Goal: Transaction & Acquisition: Purchase product/service

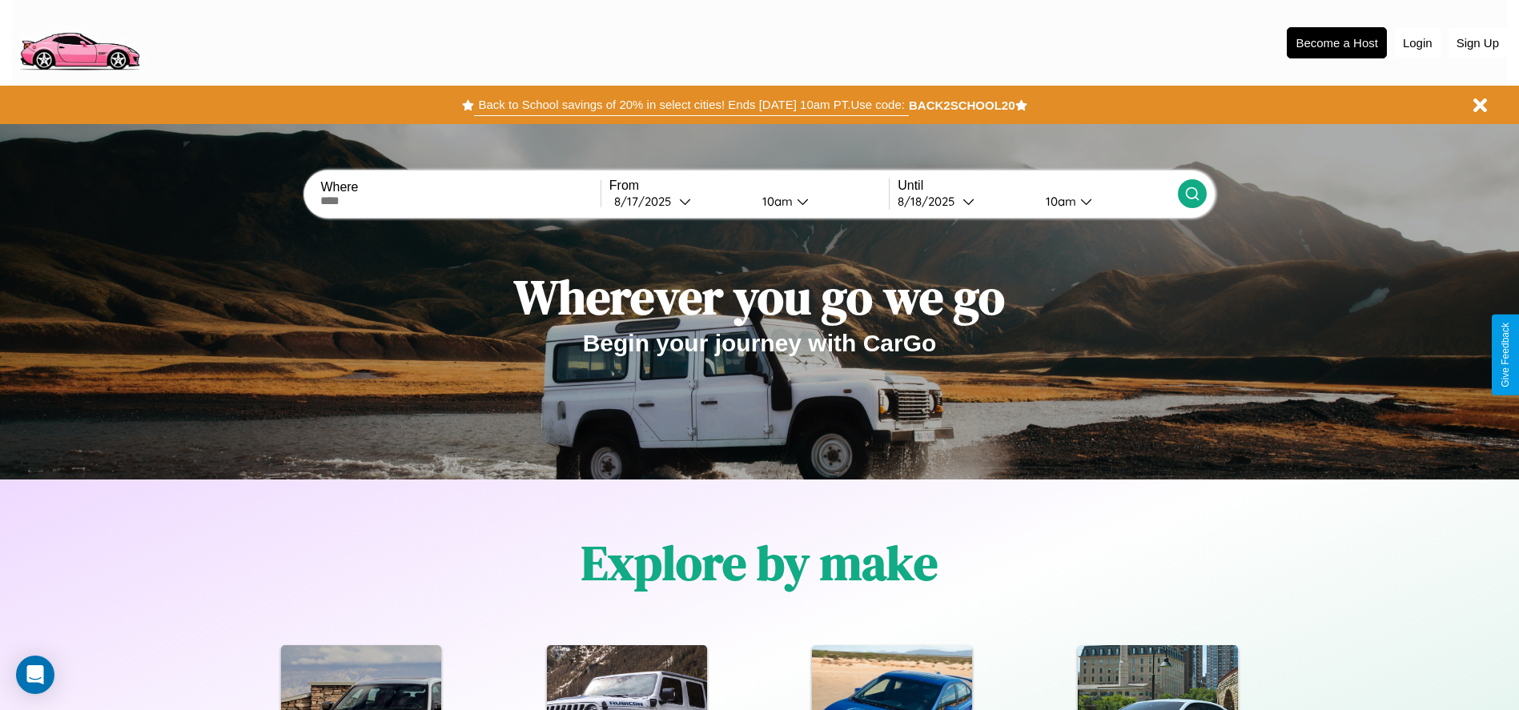
click at [691, 105] on button "Back to School savings of 20% in select cities! Ends 9/1 at 10am PT. Use code:" at bounding box center [691, 105] width 434 height 22
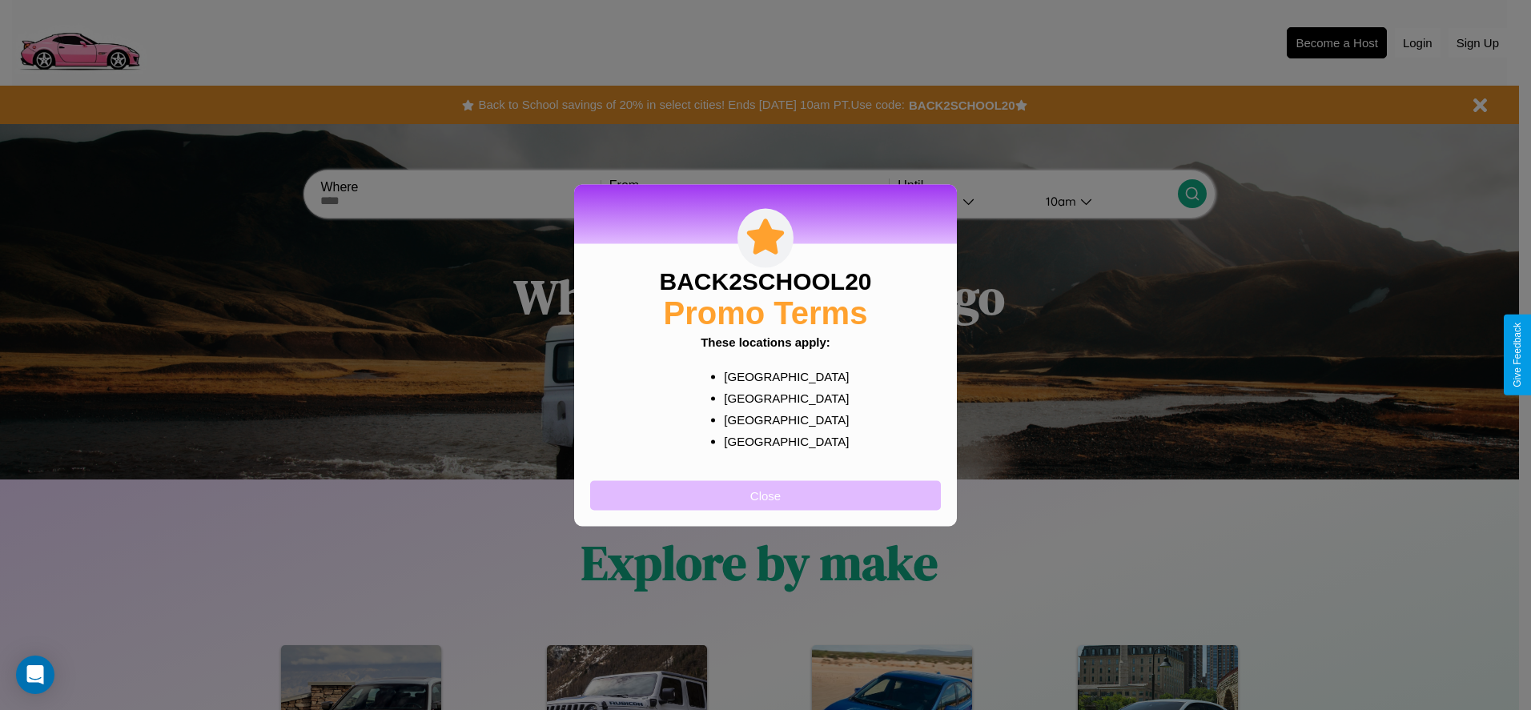
click at [766, 495] on button "Close" at bounding box center [765, 496] width 351 height 30
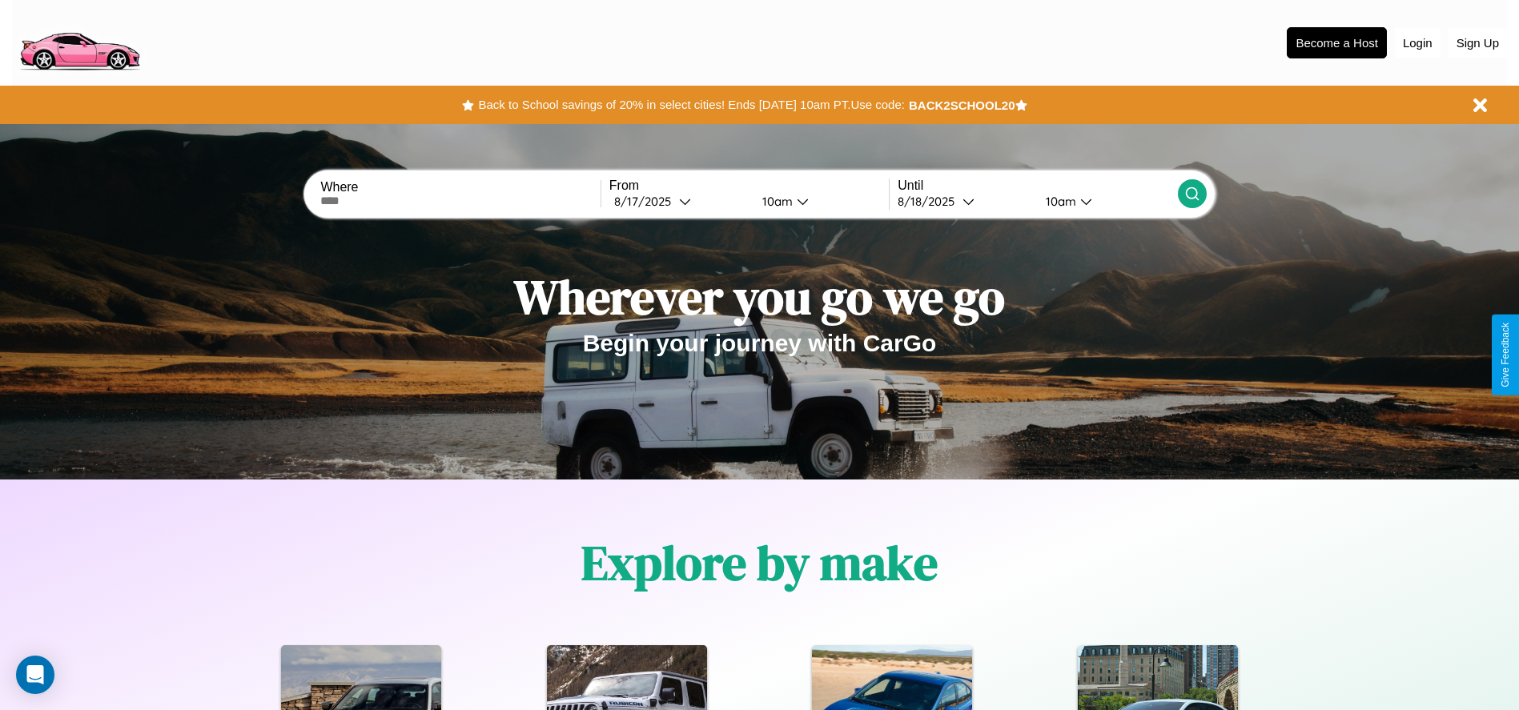
scroll to position [332, 0]
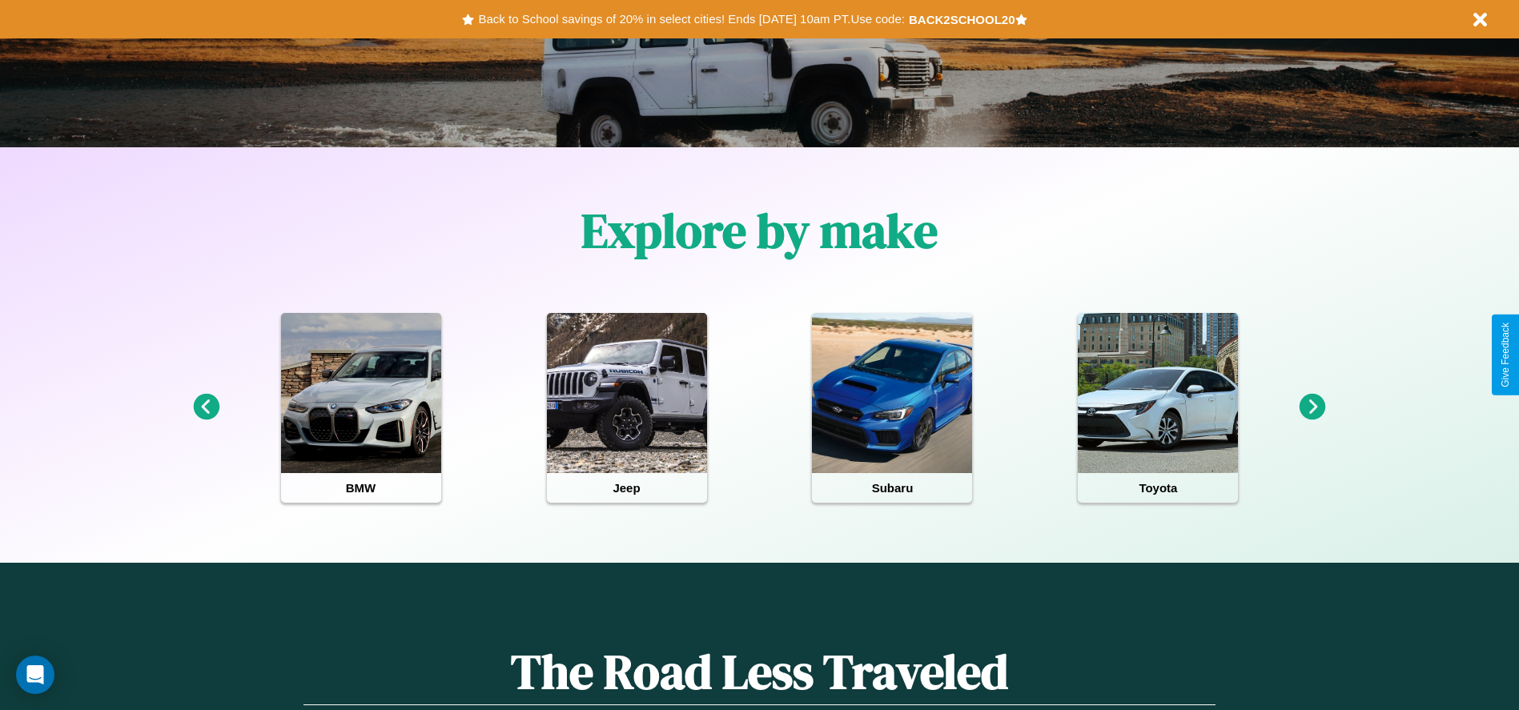
click at [1313, 408] on icon at bounding box center [1313, 407] width 26 height 26
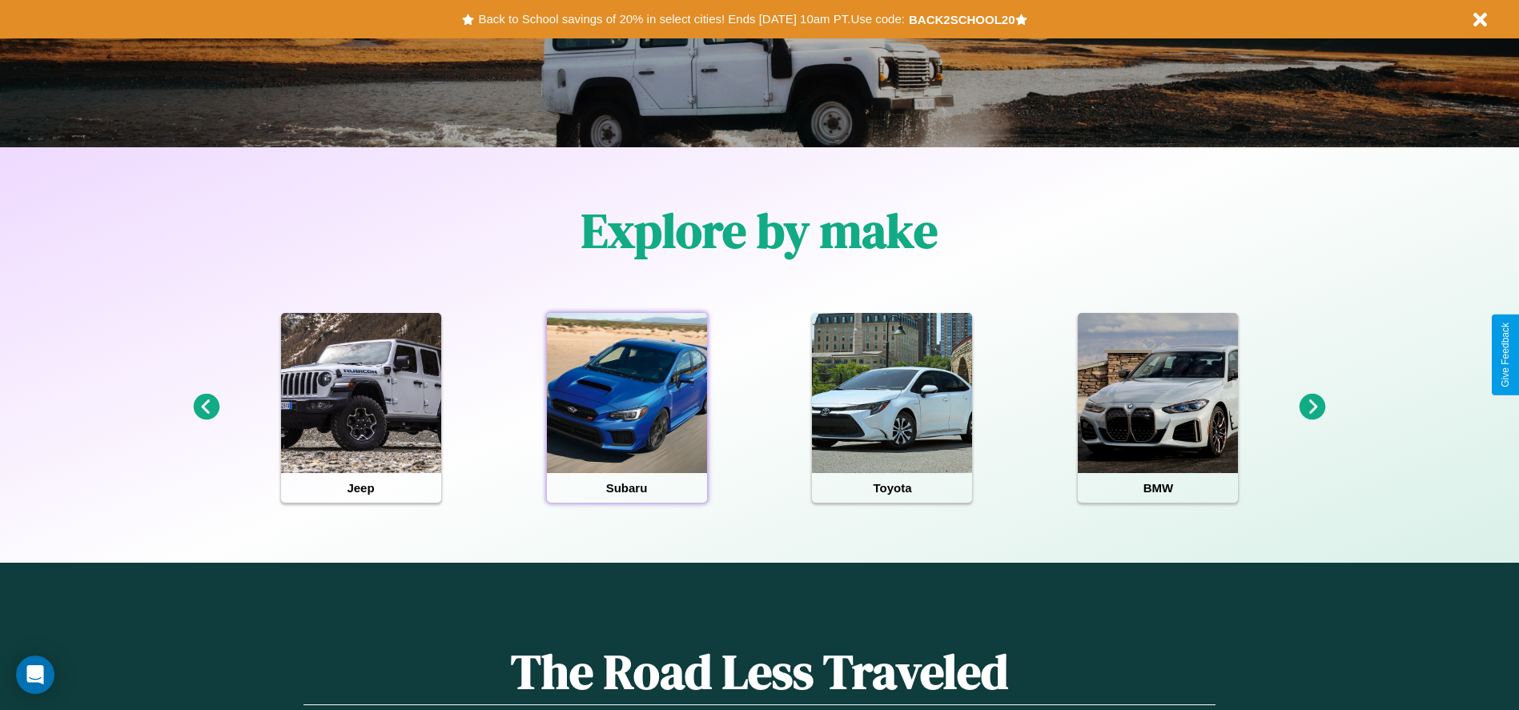
click at [626, 408] on div at bounding box center [627, 393] width 160 height 160
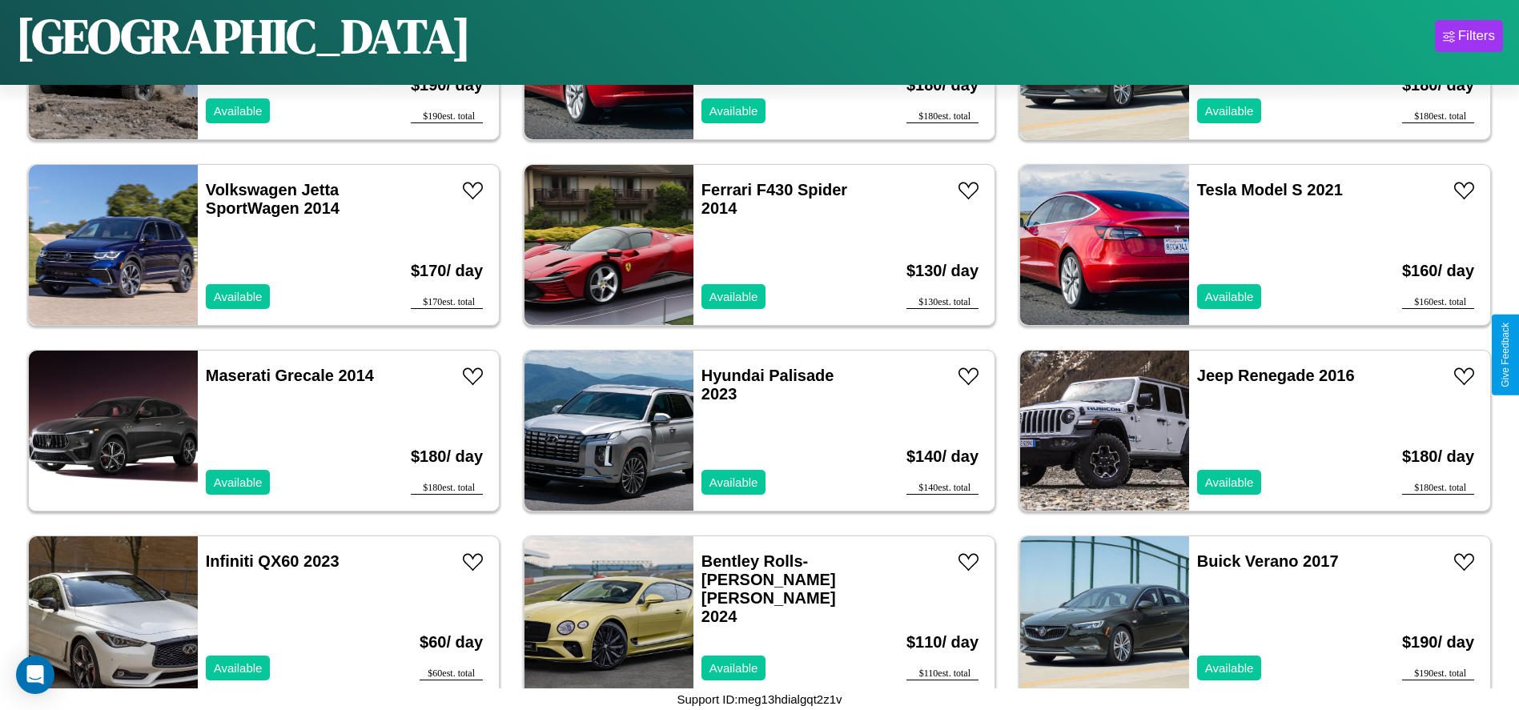
scroll to position [2594, 0]
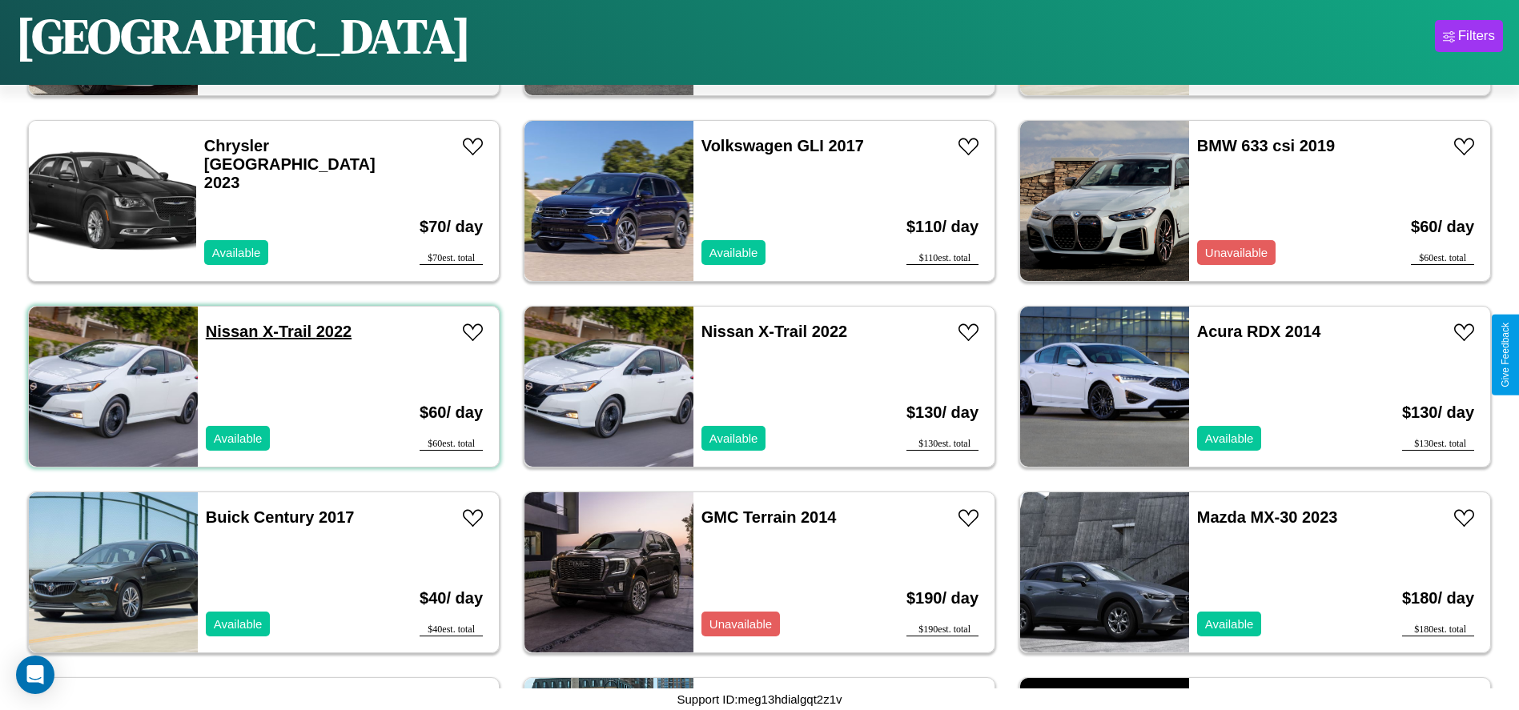
click at [230, 332] on link "Nissan X-Trail 2022" at bounding box center [279, 332] width 146 height 18
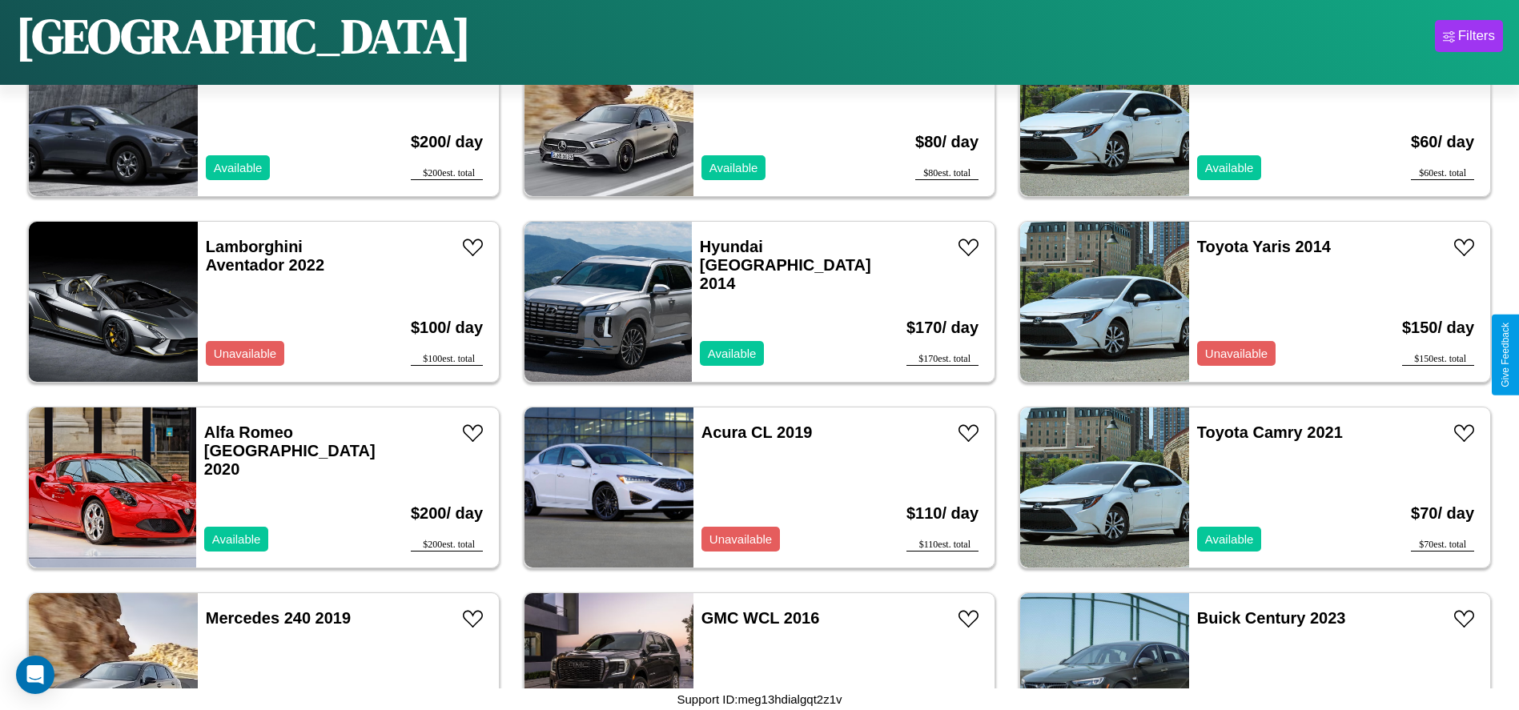
scroll to position [7611, 0]
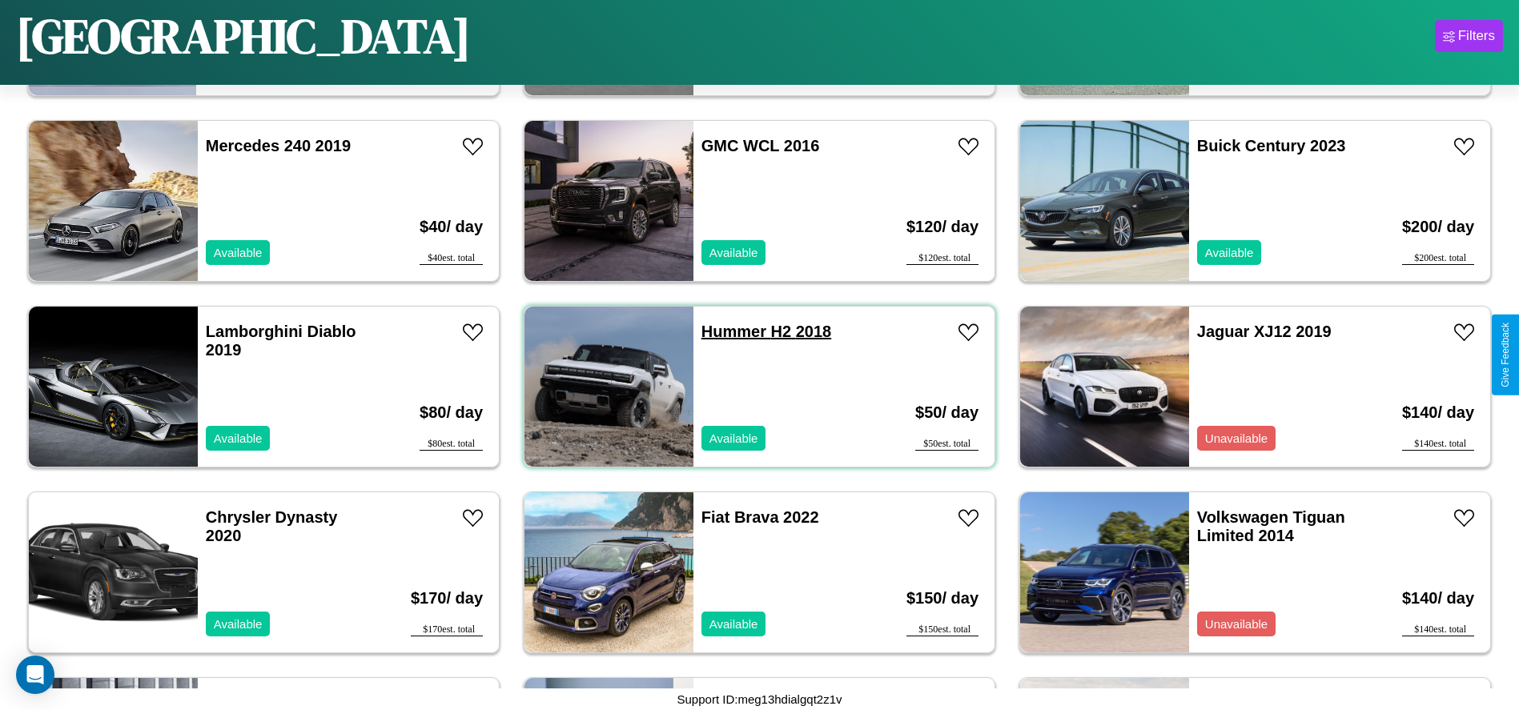
click at [728, 332] on link "Hummer H2 2018" at bounding box center [767, 332] width 130 height 18
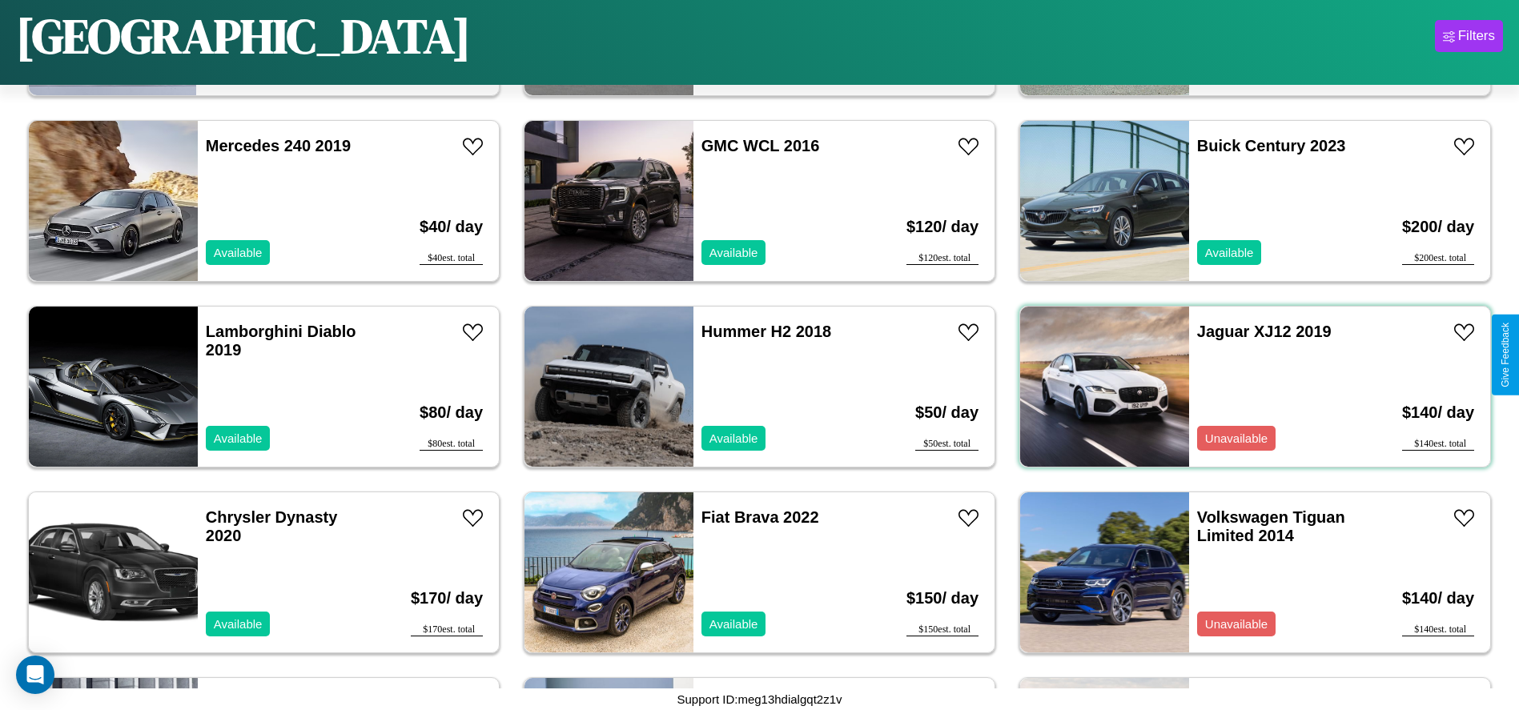
click at [1245, 387] on div "Jaguar XJ12 2019 Unavailable" at bounding box center [1281, 387] width 185 height 160
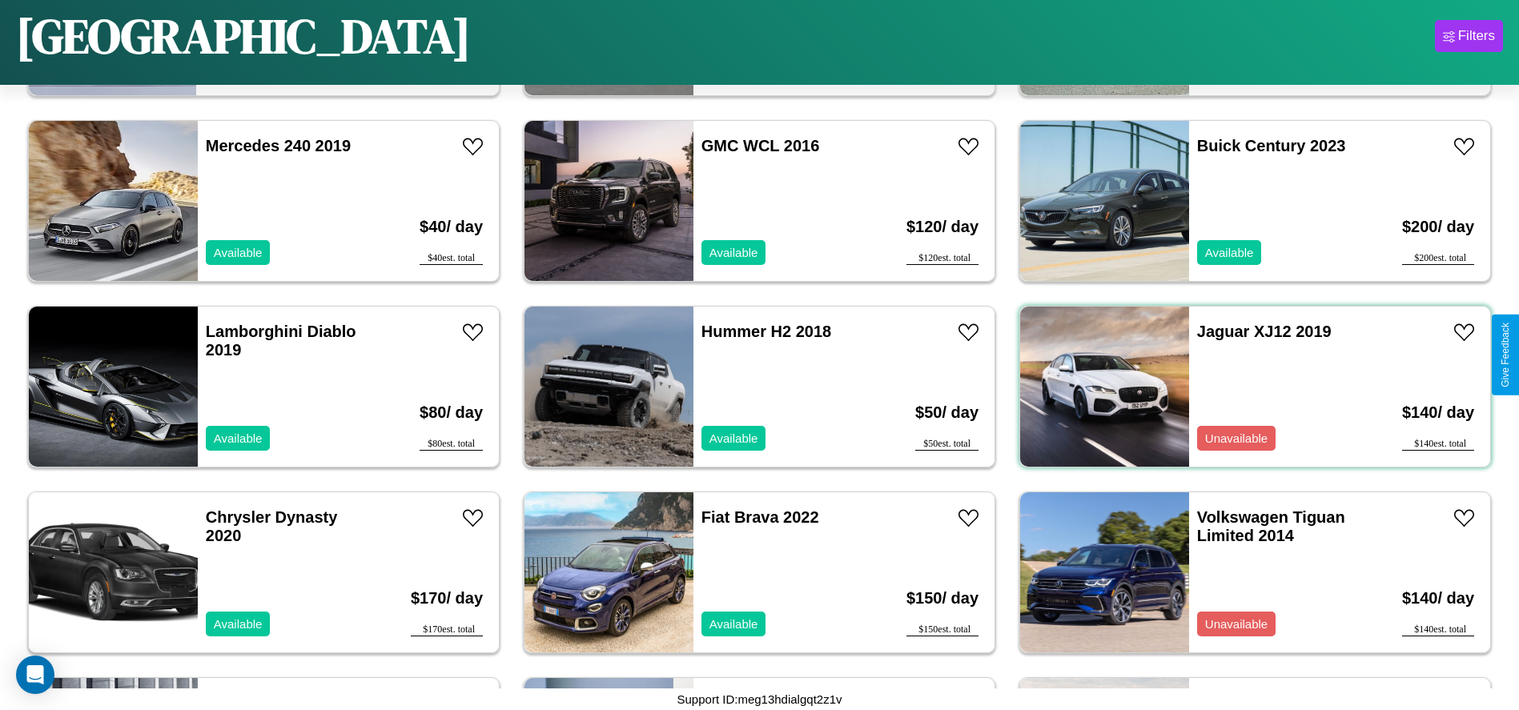
click at [1245, 387] on div "Jaguar XJ12 2019 Unavailable" at bounding box center [1281, 387] width 185 height 160
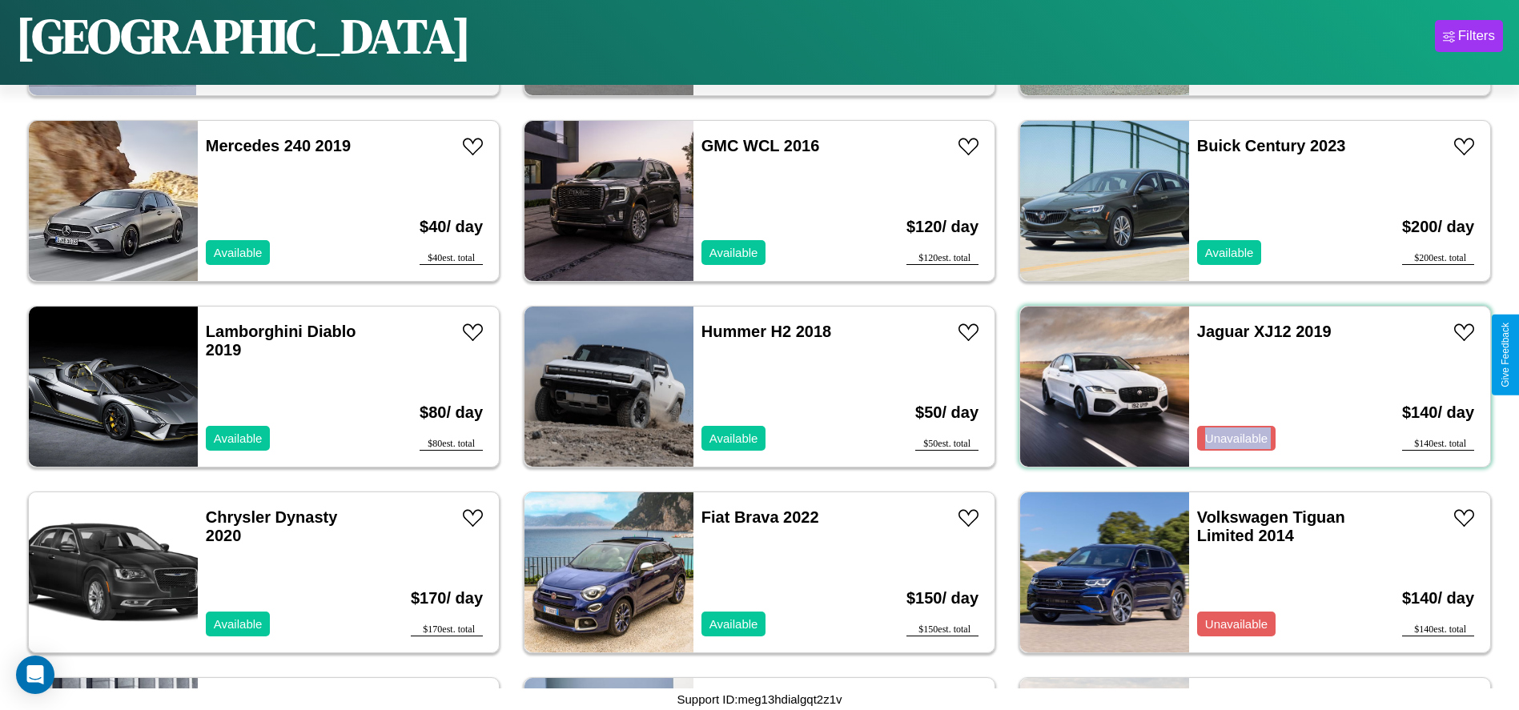
click at [1245, 387] on div "Jaguar XJ12 2019 Unavailable" at bounding box center [1281, 387] width 185 height 160
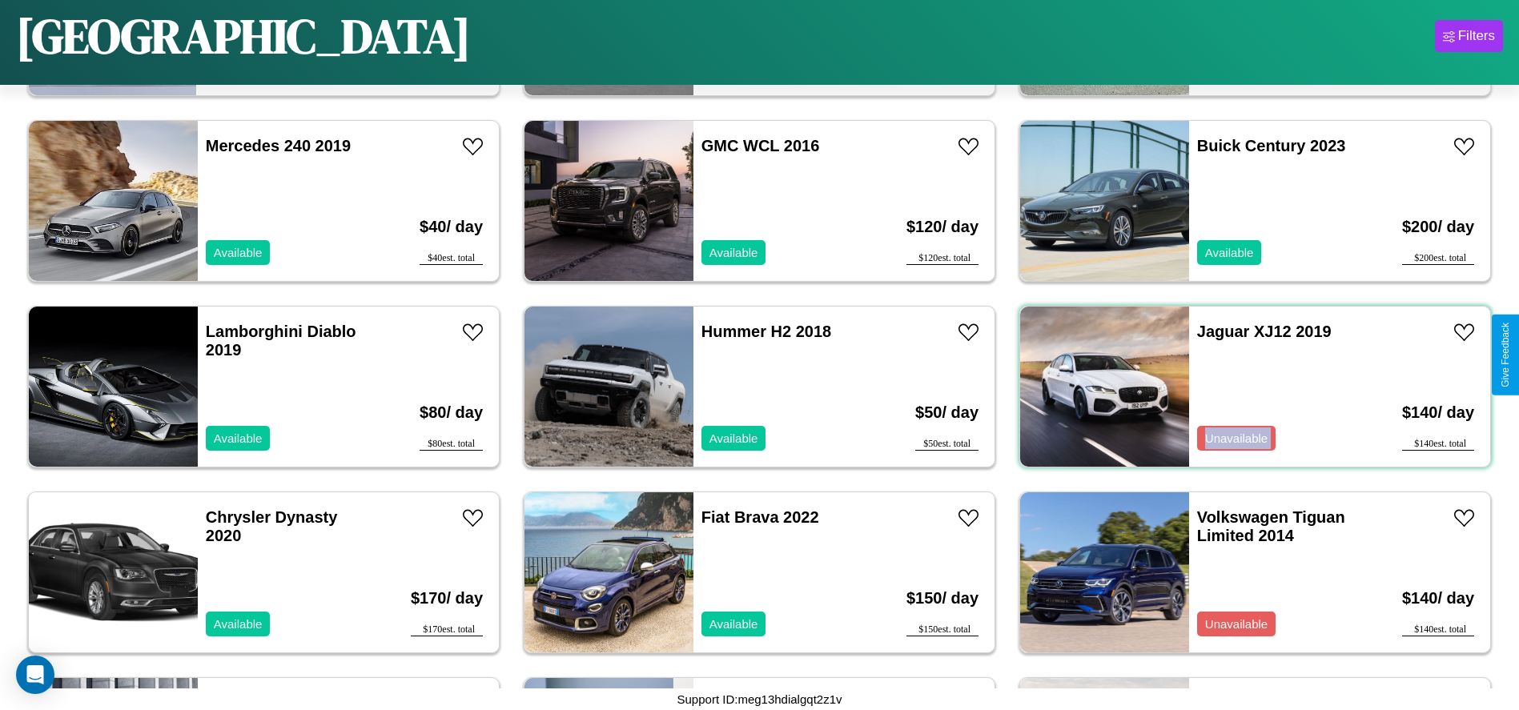
click at [1245, 387] on div "Jaguar XJ12 2019 Unavailable" at bounding box center [1281, 387] width 185 height 160
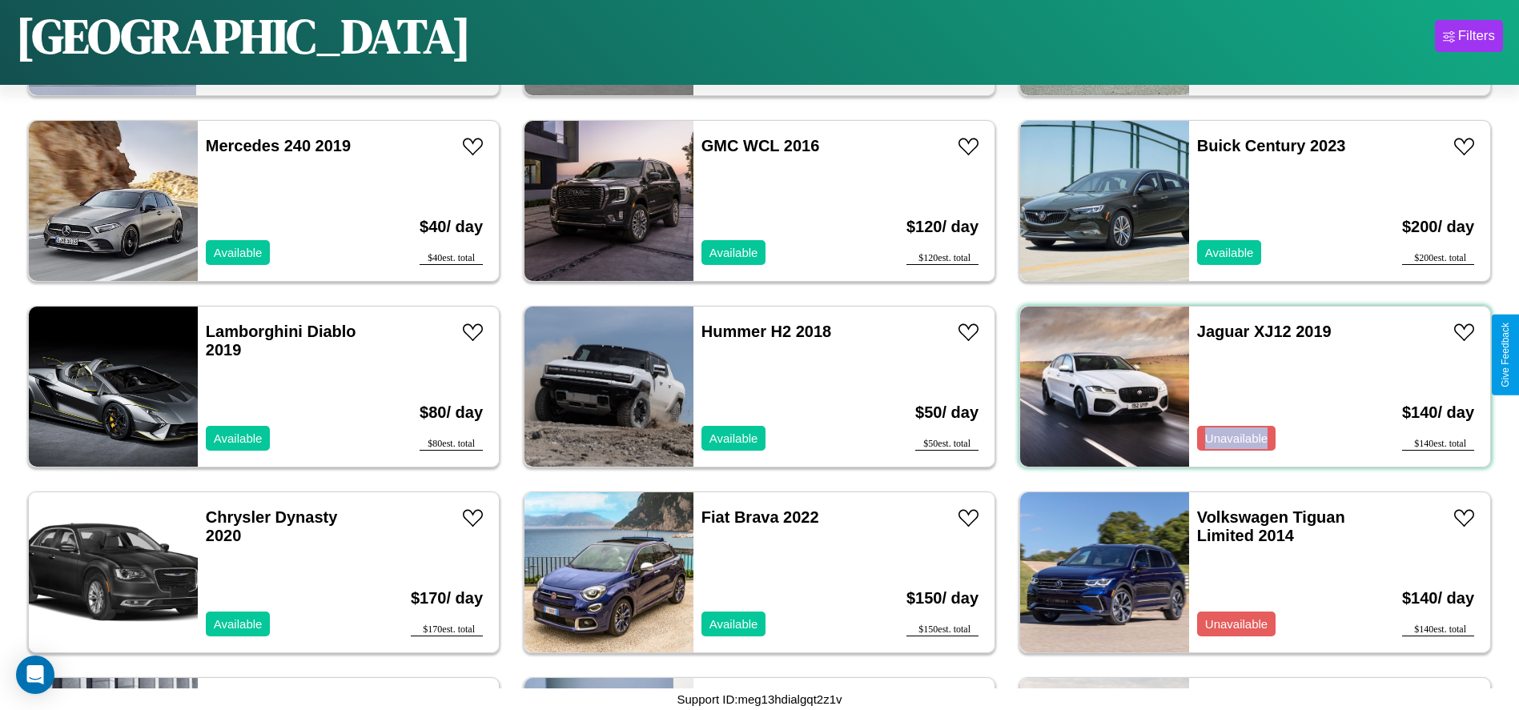
click at [1245, 387] on div "Jaguar XJ12 2019 Unavailable" at bounding box center [1281, 387] width 185 height 160
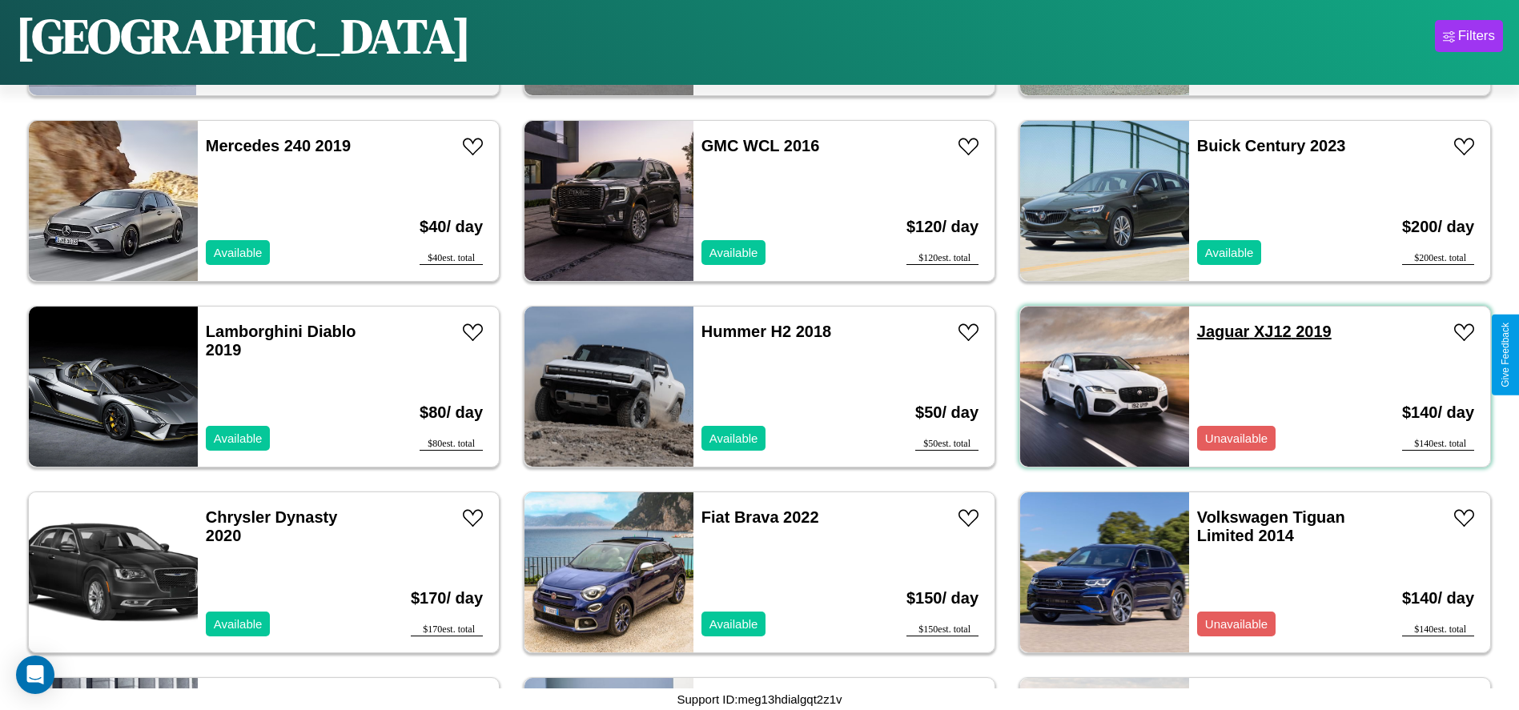
click at [1213, 332] on link "Jaguar XJ12 2019" at bounding box center [1264, 332] width 135 height 18
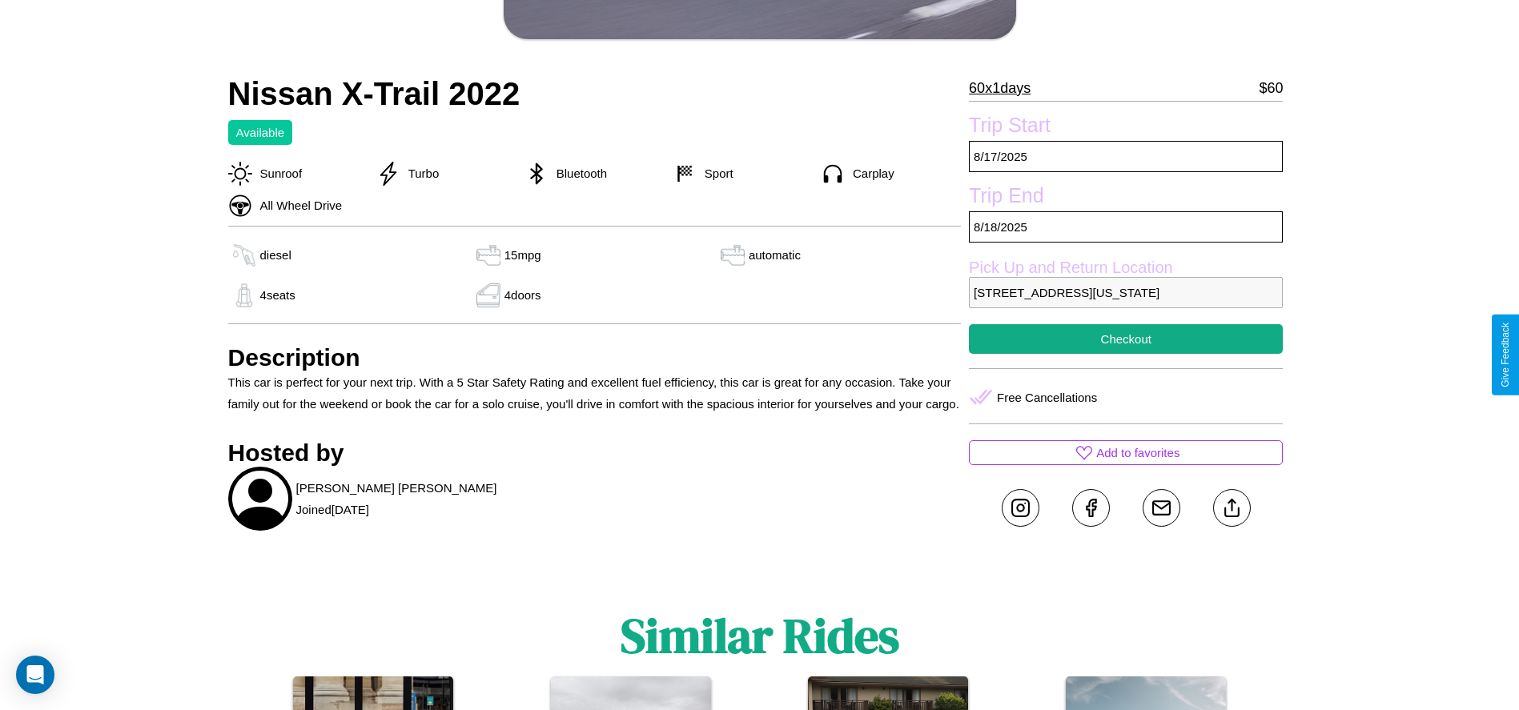
scroll to position [528, 0]
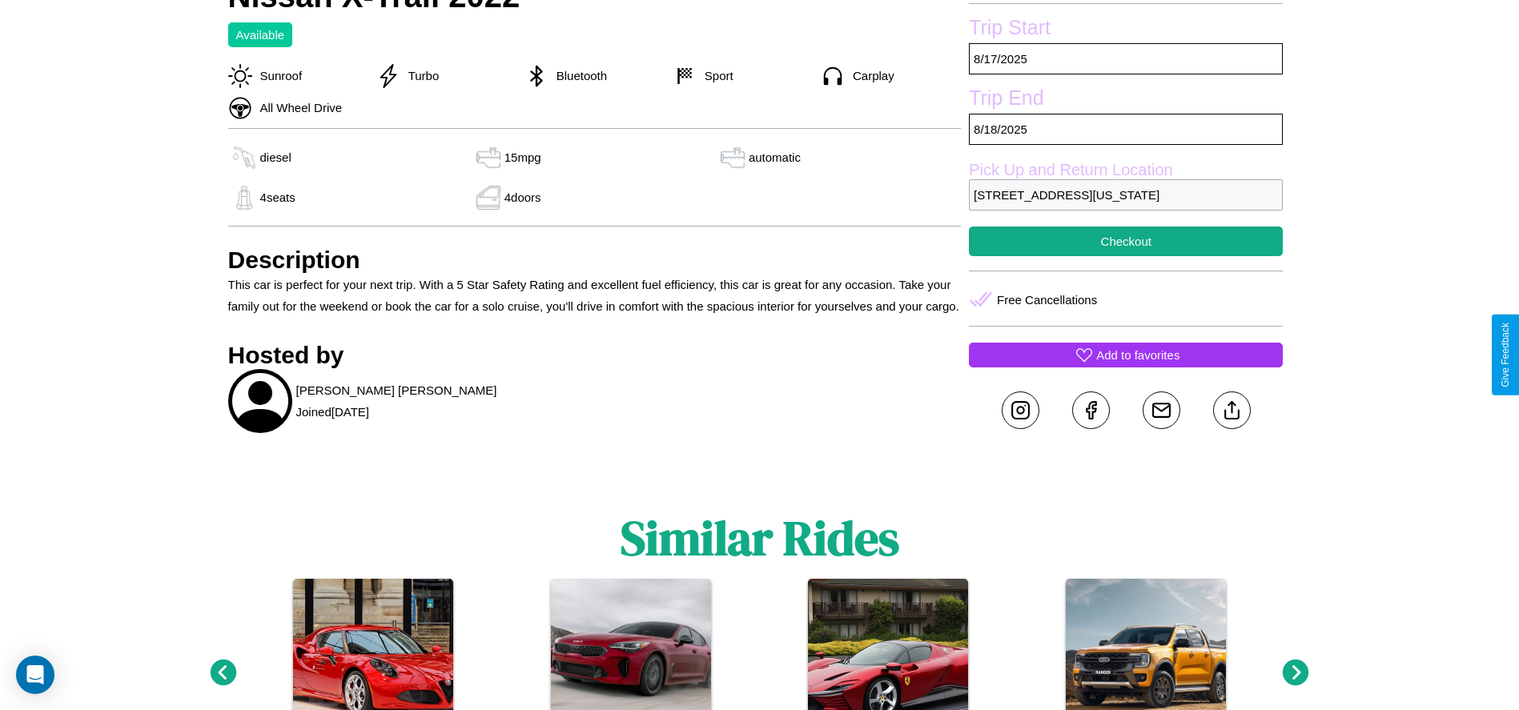
click at [1126, 355] on p "Add to favorites" at bounding box center [1137, 355] width 83 height 22
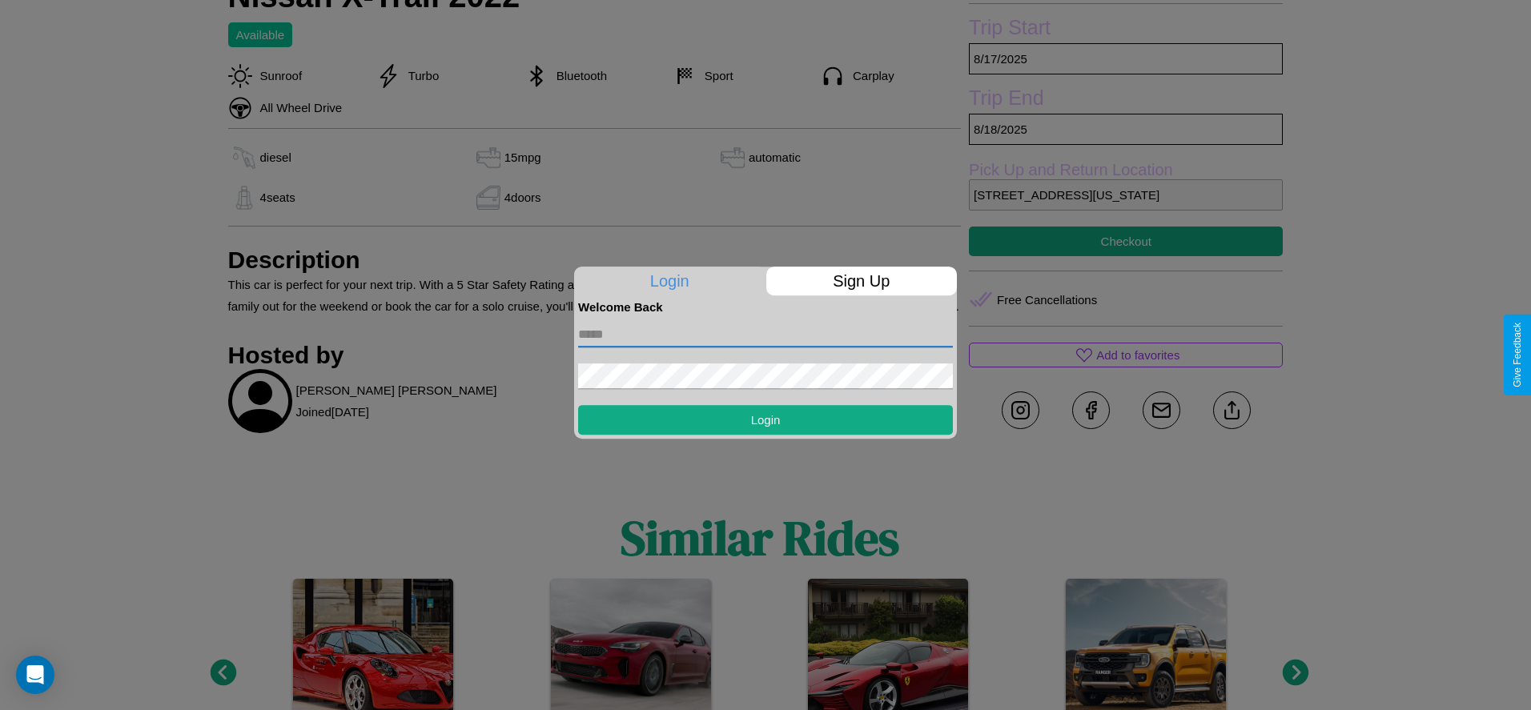
click at [766, 334] on input "text" at bounding box center [765, 335] width 375 height 26
type input "**********"
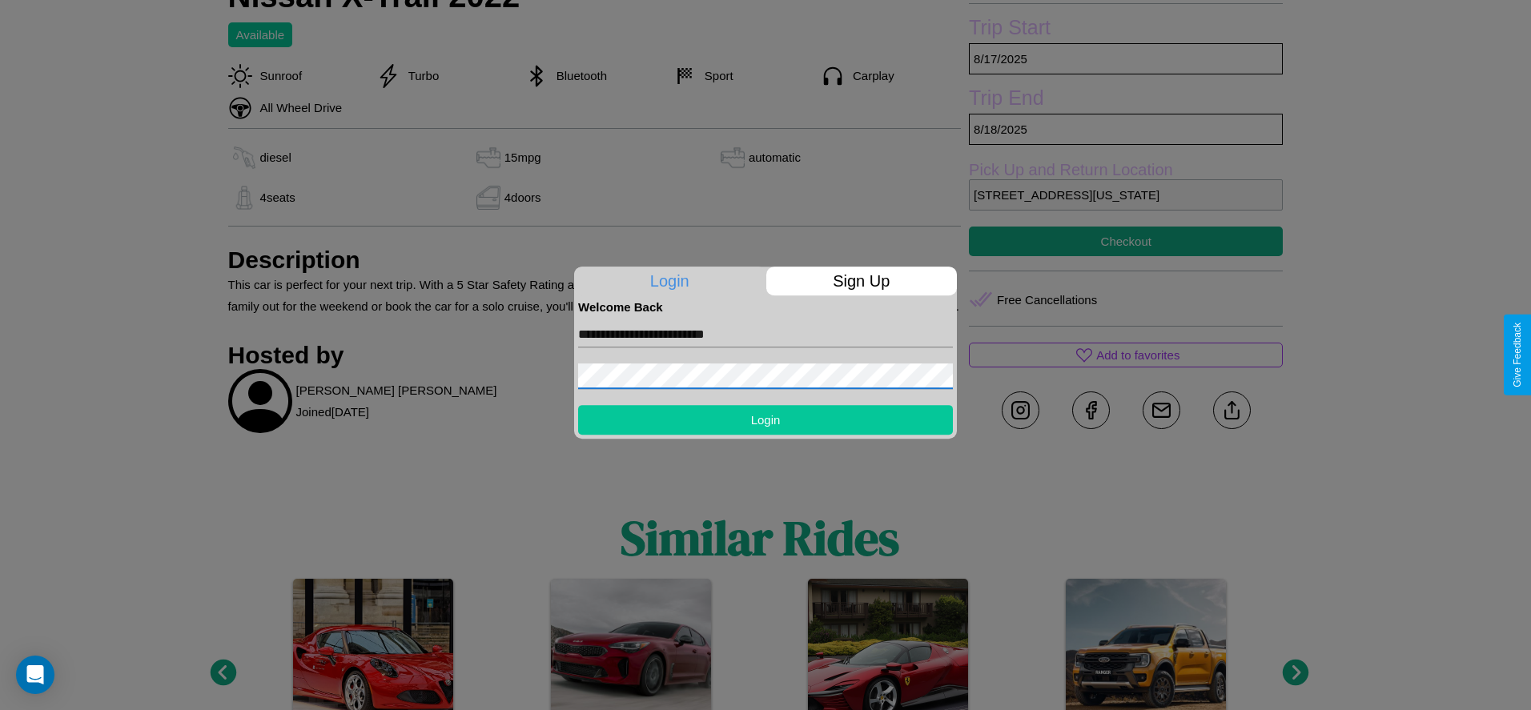
click at [766, 420] on button "Login" at bounding box center [765, 420] width 375 height 30
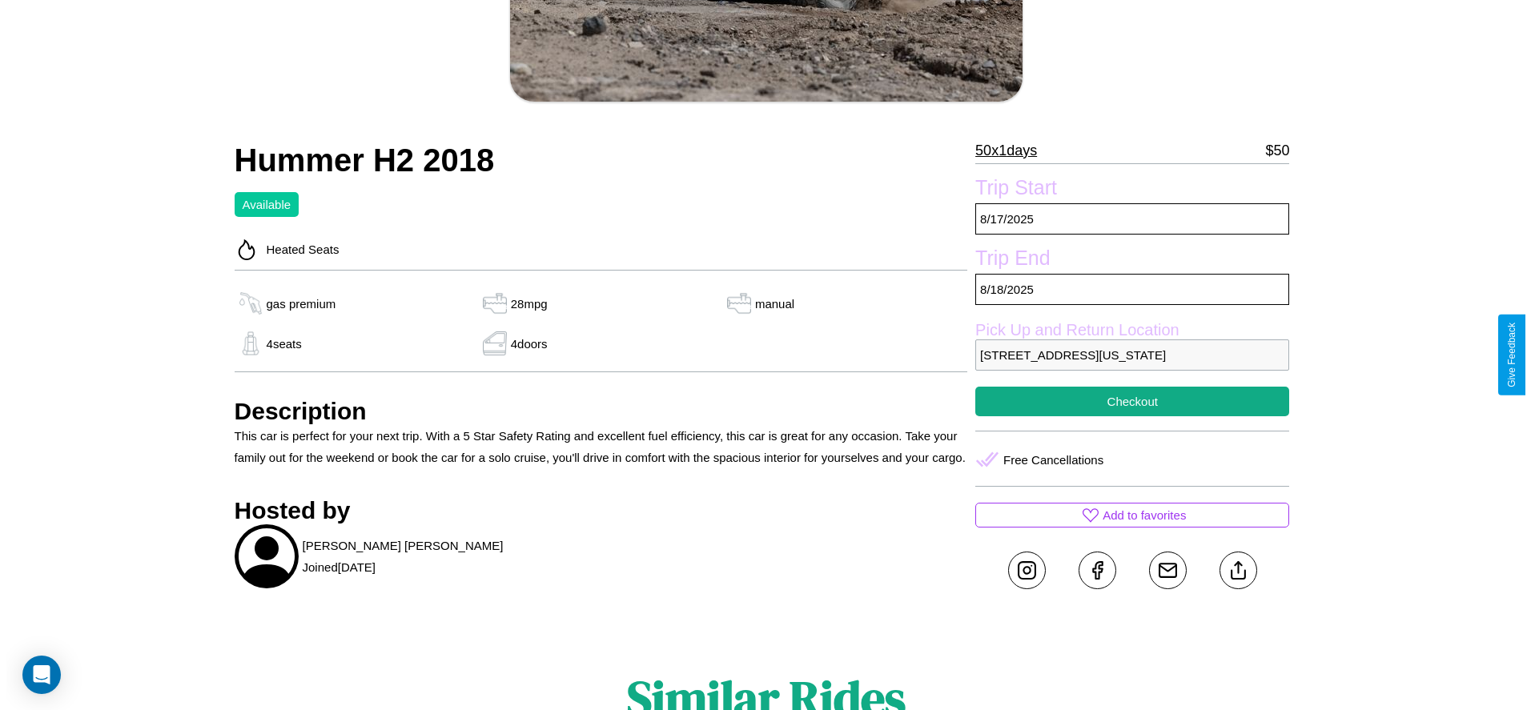
scroll to position [414, 0]
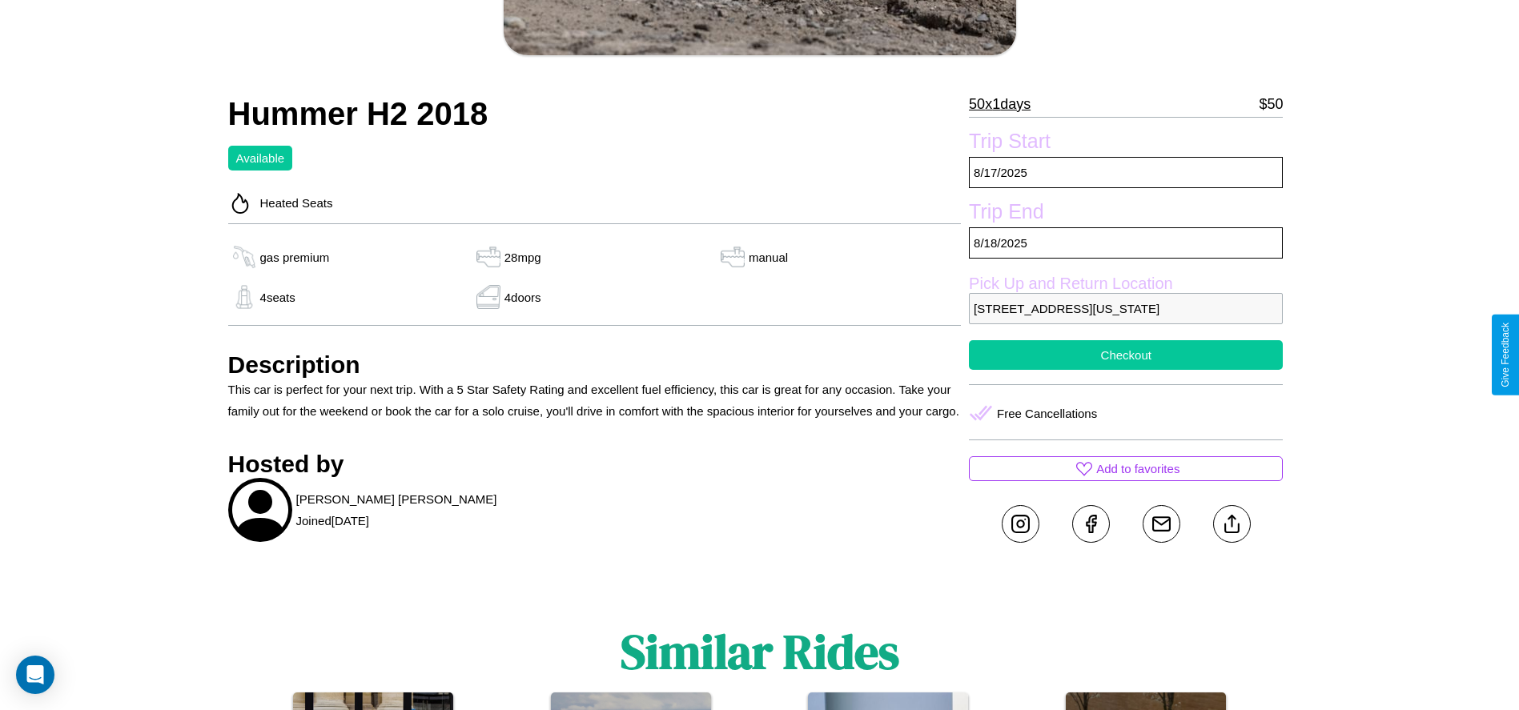
click at [1126, 355] on button "Checkout" at bounding box center [1126, 355] width 314 height 30
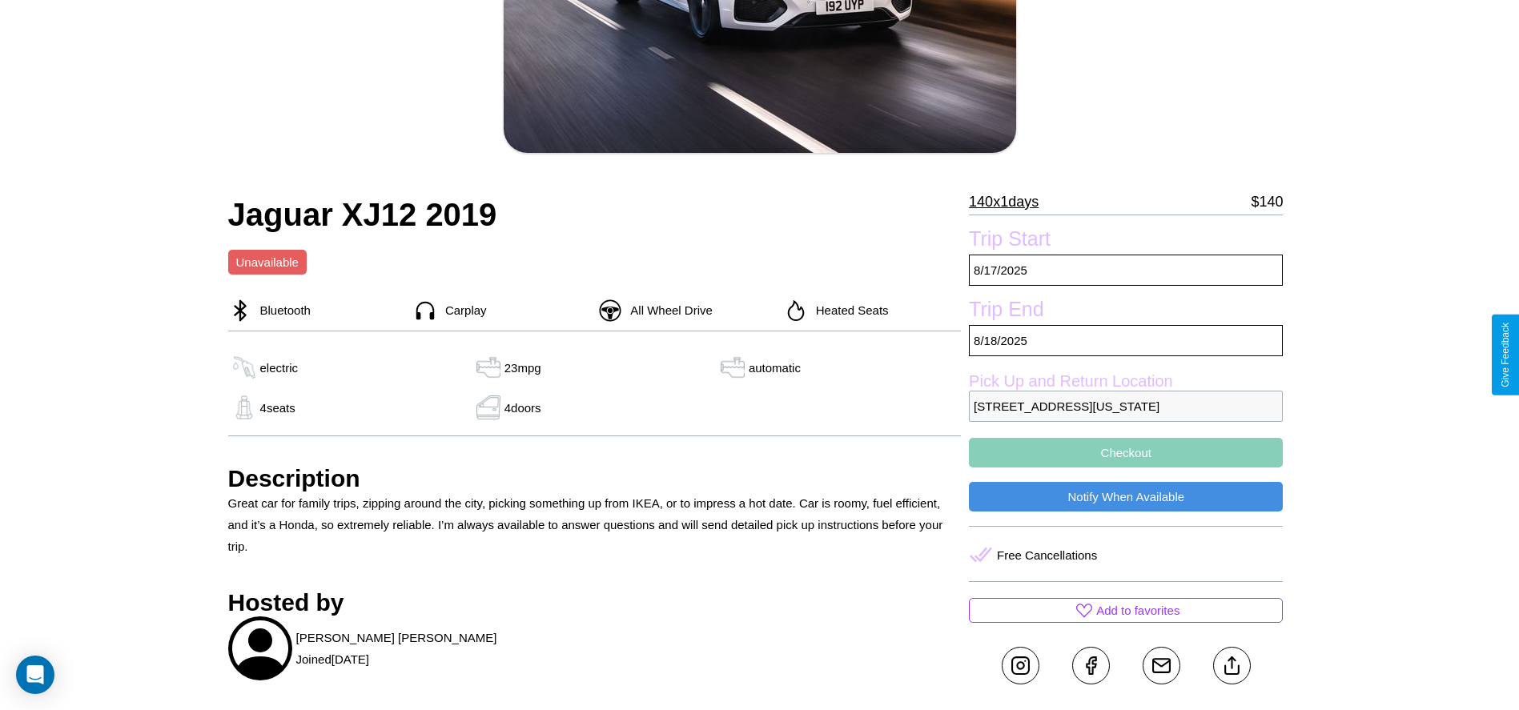
scroll to position [685, 0]
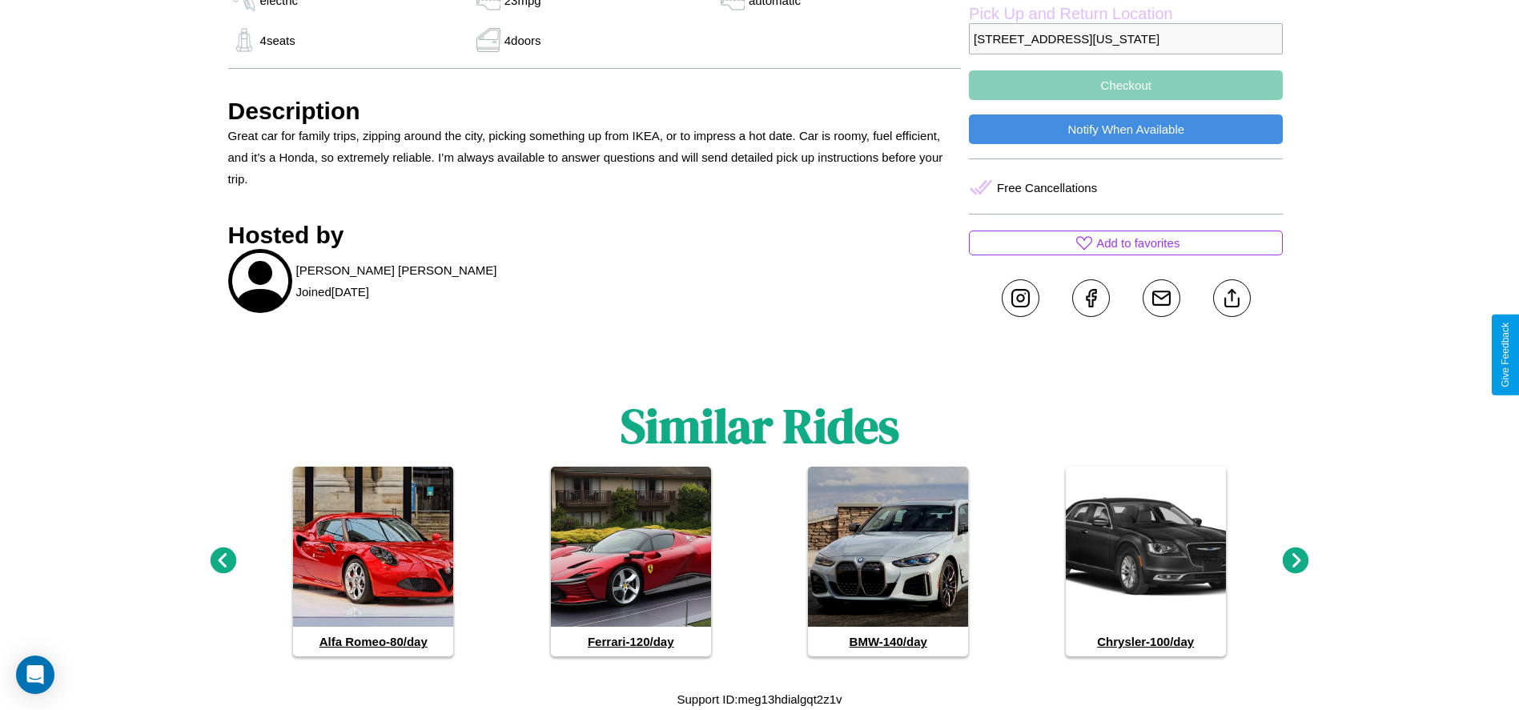
click at [1296, 561] on icon at bounding box center [1296, 561] width 26 height 26
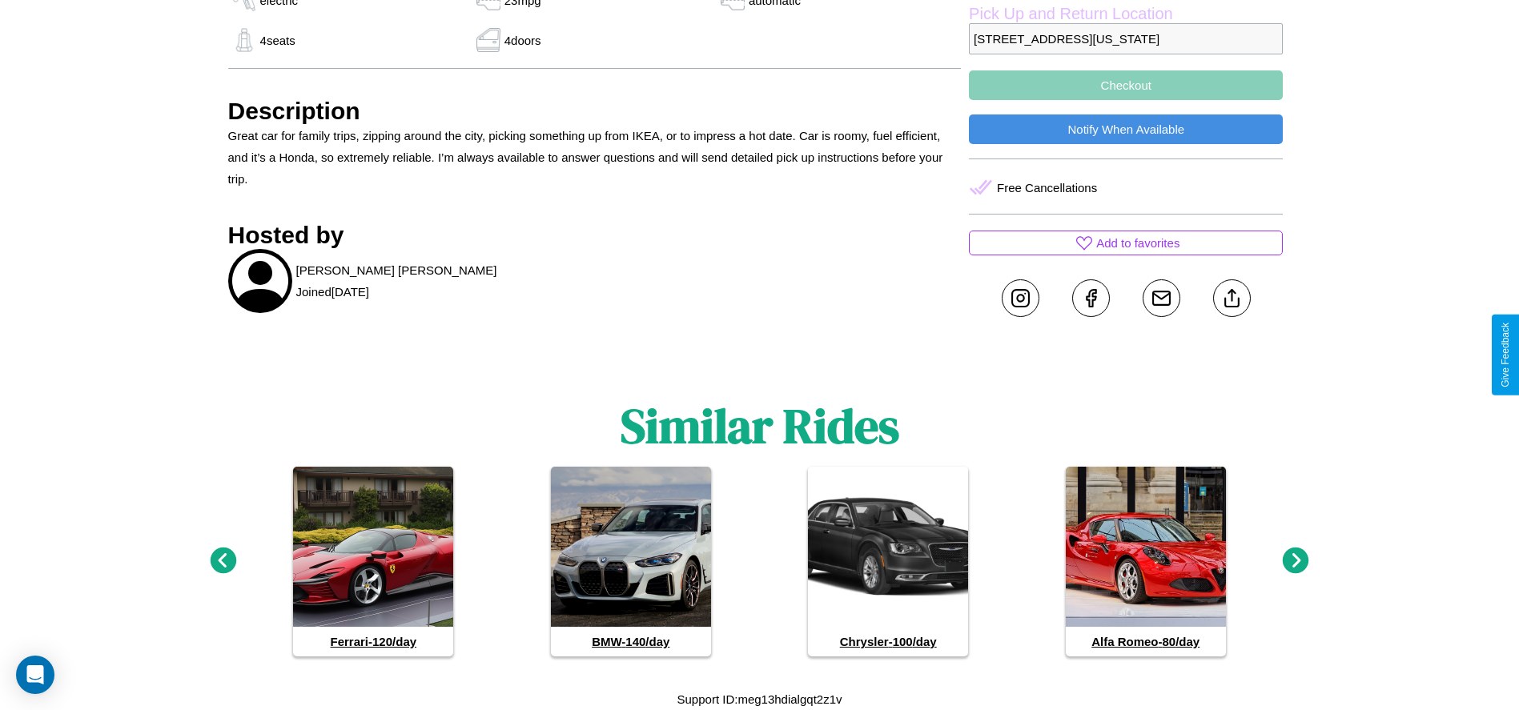
click at [223, 561] on icon at bounding box center [223, 561] width 26 height 26
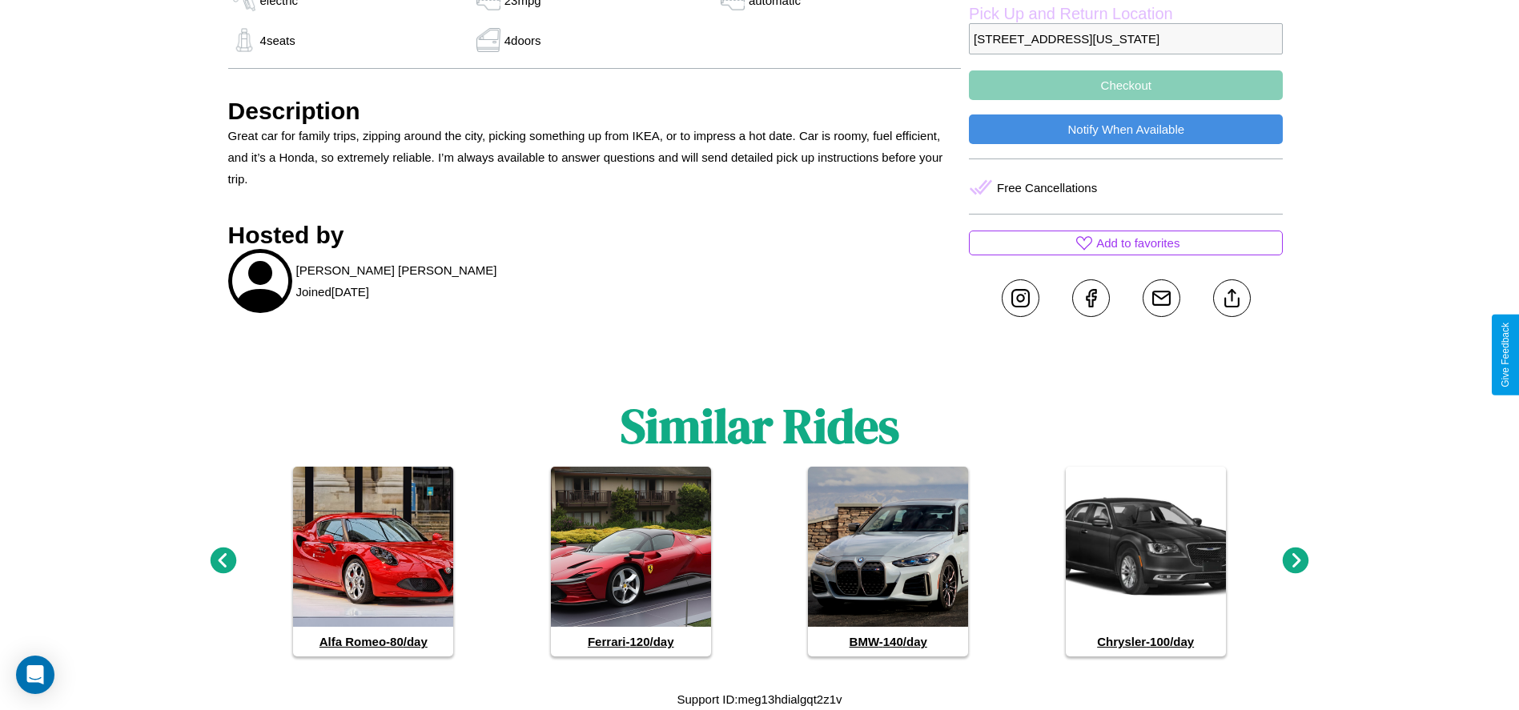
click at [1296, 561] on icon at bounding box center [1296, 561] width 26 height 26
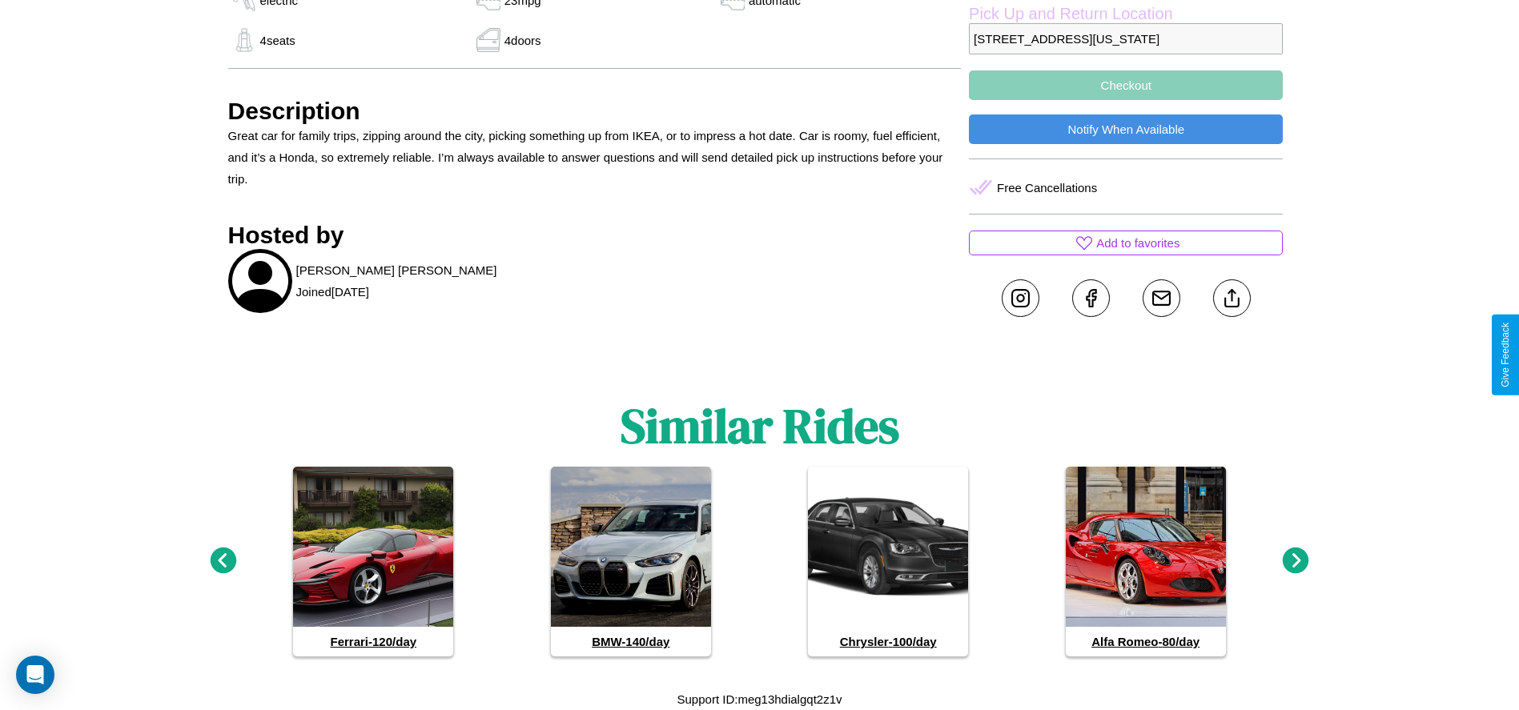
click at [1296, 561] on icon at bounding box center [1296, 561] width 26 height 26
